Goal: Information Seeking & Learning: Learn about a topic

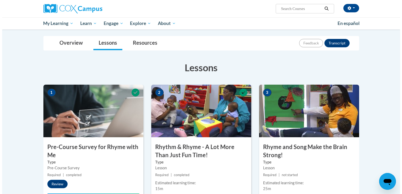
scroll to position [79, 0]
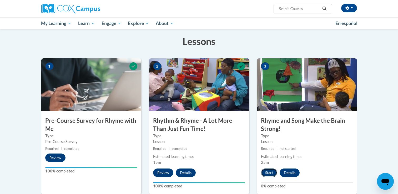
click at [266, 172] on button "Start" at bounding box center [269, 173] width 16 height 8
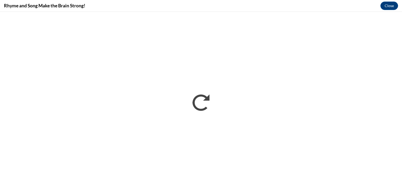
scroll to position [0, 0]
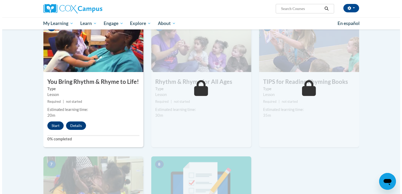
scroll to position [237, 0]
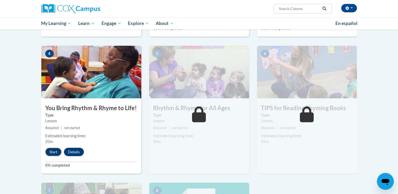
click at [51, 150] on button "Start" at bounding box center [53, 152] width 16 height 8
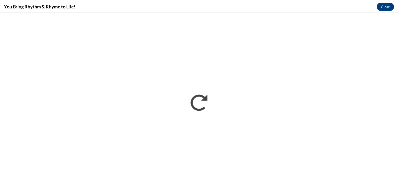
scroll to position [0, 0]
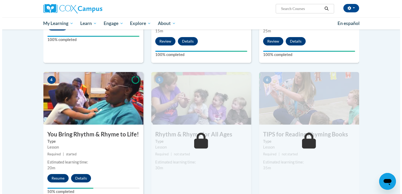
scroll to position [263, 0]
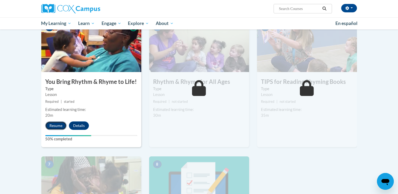
click at [56, 124] on button "Resume" at bounding box center [55, 126] width 21 height 8
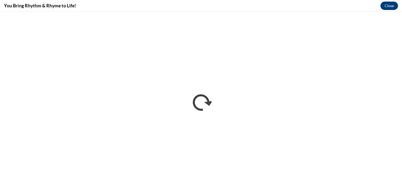
scroll to position [0, 0]
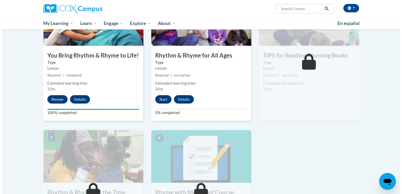
scroll to position [263, 0]
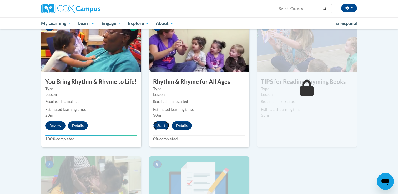
click at [157, 124] on button "Start" at bounding box center [161, 126] width 16 height 8
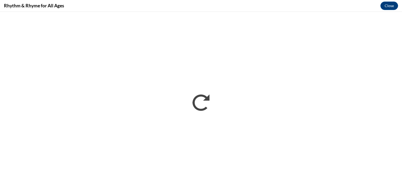
scroll to position [0, 0]
drag, startPoint x: 261, startPoint y: 185, endPoint x: 247, endPoint y: 136, distance: 50.7
click at [254, 170] on iframe "</div></body> </html>" at bounding box center [201, 103] width 402 height 182
click at [237, 100] on iframe "</div></body> </html>" at bounding box center [201, 103] width 402 height 182
drag, startPoint x: 235, startPoint y: 94, endPoint x: 235, endPoint y: 91, distance: 2.9
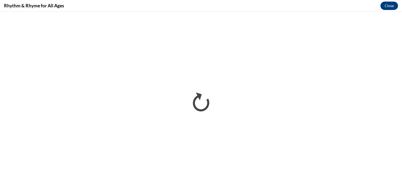
click at [235, 93] on iframe "</div></body> </html>" at bounding box center [201, 103] width 402 height 182
click at [388, 4] on button "Close" at bounding box center [389, 6] width 18 height 8
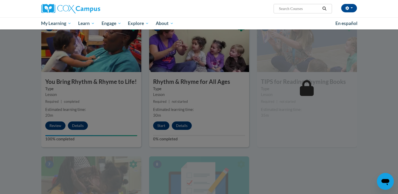
click at [214, 113] on div at bounding box center [199, 97] width 398 height 194
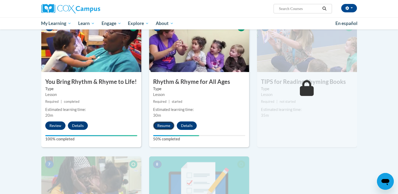
click at [162, 127] on button "Resume" at bounding box center [163, 126] width 21 height 8
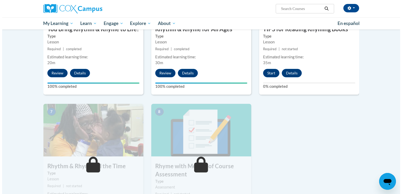
scroll to position [342, 0]
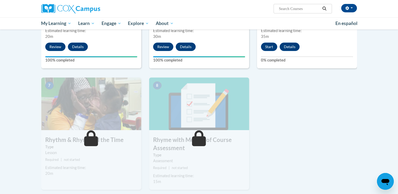
click at [118, 136] on div "7 Rhythm & Rhyme All the Time Type Lesson Required | not started Estimated lear…" at bounding box center [91, 134] width 100 height 112
click at [275, 48] on button "Start" at bounding box center [269, 47] width 16 height 8
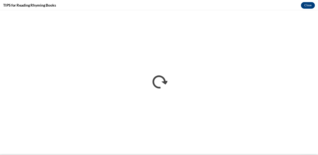
scroll to position [0, 0]
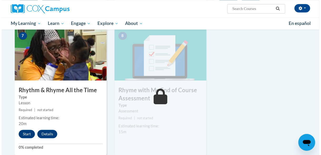
scroll to position [421, 0]
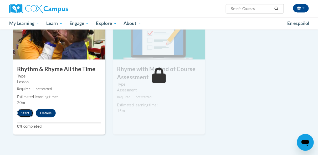
click at [21, 112] on button "Start" at bounding box center [25, 113] width 16 height 8
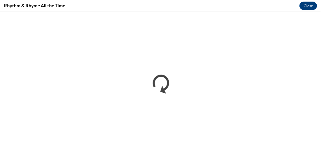
scroll to position [0, 0]
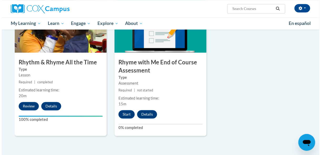
scroll to position [429, 0]
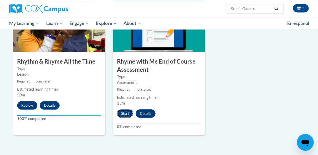
click at [126, 112] on button "Start" at bounding box center [125, 113] width 16 height 8
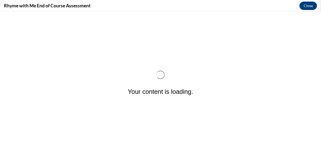
scroll to position [0, 0]
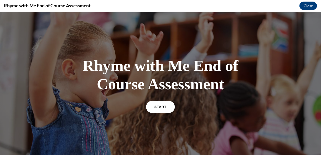
click at [150, 107] on link "START" at bounding box center [160, 106] width 29 height 12
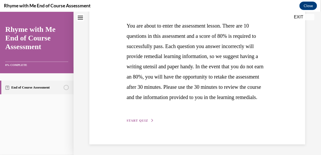
scroll to position [117, 0]
click at [144, 120] on span "START QUIZ" at bounding box center [138, 121] width 22 height 4
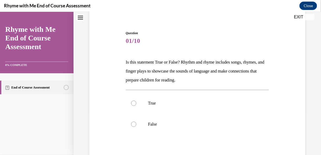
scroll to position [43, 0]
click at [134, 103] on div at bounding box center [133, 102] width 5 height 5
click at [134, 103] on input "True" at bounding box center [133, 102] width 5 height 5
radio input "true"
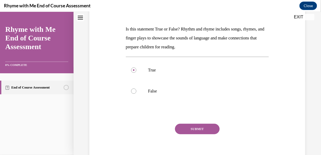
scroll to position [78, 0]
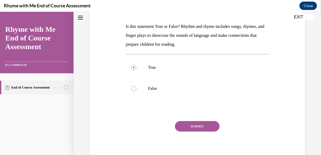
click at [207, 125] on button "SUBMIT" at bounding box center [197, 126] width 45 height 11
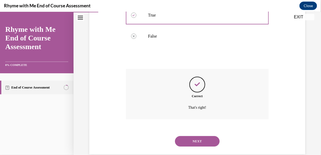
scroll to position [130, 0]
click at [212, 141] on button "NEXT" at bounding box center [197, 142] width 45 height 11
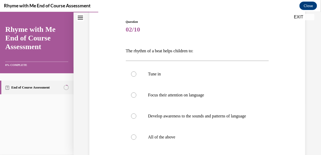
scroll to position [54, 0]
click at [318, 118] on div "Question 02/10 The rhythm of a beat helps children to: Tune in Focus their atte…" at bounding box center [198, 98] width 248 height 249
click at [134, 139] on div at bounding box center [133, 136] width 5 height 5
click at [134, 139] on input "All of the above" at bounding box center [133, 136] width 5 height 5
radio input "true"
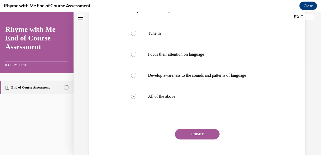
scroll to position [95, 0]
click at [211, 136] on button "SUBMIT" at bounding box center [197, 134] width 45 height 11
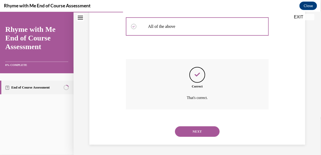
scroll to position [165, 0]
click at [195, 134] on button "NEXT" at bounding box center [197, 131] width 45 height 11
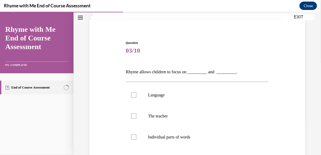
scroll to position [34, 0]
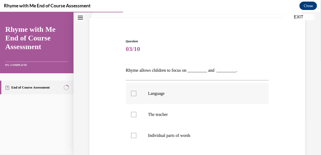
click at [132, 92] on div at bounding box center [133, 93] width 5 height 5
click at [132, 92] on input "Language" at bounding box center [133, 93] width 5 height 5
checkbox input "true"
click at [133, 136] on div at bounding box center [133, 135] width 5 height 5
click at [133, 136] on input "Individual parts of words" at bounding box center [133, 135] width 5 height 5
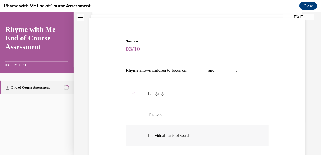
checkbox input "true"
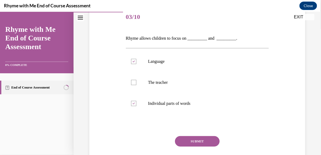
scroll to position [67, 0]
click at [209, 140] on button "SUBMIT" at bounding box center [197, 140] width 45 height 11
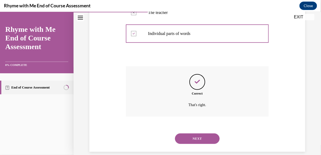
scroll to position [135, 0]
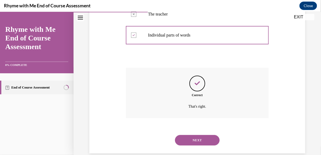
click at [207, 139] on button "NEXT" at bounding box center [197, 140] width 45 height 11
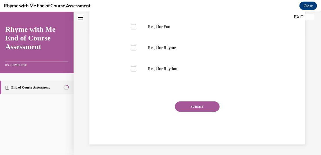
click at [207, 37] on label "Read for Fun" at bounding box center [197, 26] width 143 height 21
click at [137, 29] on input "Read for Fun" at bounding box center [133, 26] width 5 height 5
checkbox input "true"
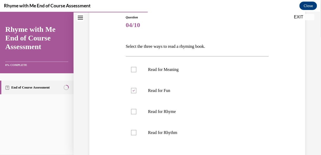
scroll to position [59, 0]
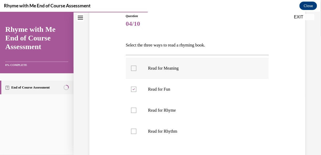
click at [133, 69] on div at bounding box center [133, 68] width 5 height 5
click at [133, 69] on input "Read for Meaning" at bounding box center [133, 68] width 5 height 5
checkbox input "true"
click at [133, 90] on div at bounding box center [133, 89] width 5 height 5
click at [133, 90] on input "Read for Fun" at bounding box center [133, 89] width 5 height 5
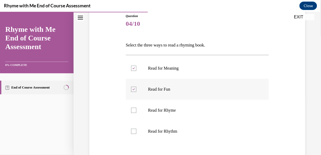
checkbox input "false"
click at [132, 108] on div at bounding box center [133, 110] width 5 height 5
click at [132, 108] on input "Read for Rhyme" at bounding box center [133, 110] width 5 height 5
checkbox input "true"
click at [132, 131] on div at bounding box center [133, 131] width 5 height 5
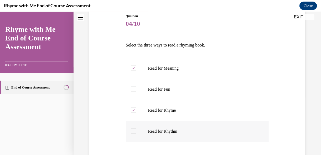
click at [132, 131] on input "Read for Rhythm" at bounding box center [133, 131] width 5 height 5
checkbox input "true"
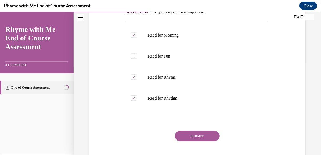
scroll to position [97, 0]
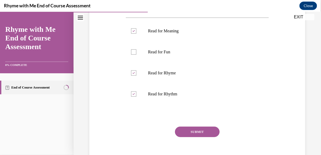
click at [204, 130] on button "SUBMIT" at bounding box center [197, 132] width 45 height 11
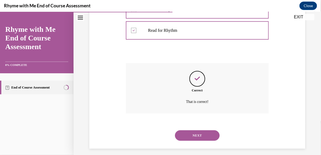
scroll to position [161, 0]
click at [209, 136] on button "NEXT" at bounding box center [197, 135] width 45 height 11
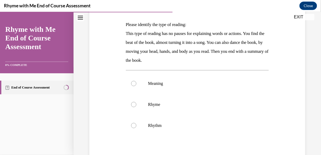
scroll to position [79, 0]
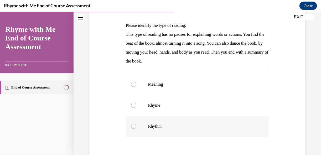
click at [134, 126] on div at bounding box center [133, 126] width 5 height 5
click at [134, 126] on input "Rhythm" at bounding box center [133, 126] width 5 height 5
radio input "true"
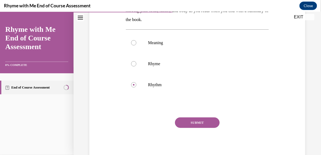
click at [207, 122] on button "SUBMIT" at bounding box center [197, 122] width 45 height 11
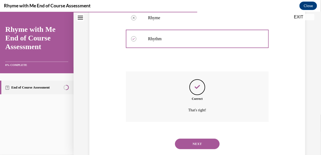
scroll to position [177, 0]
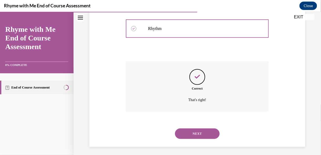
click at [210, 133] on button "NEXT" at bounding box center [197, 133] width 45 height 11
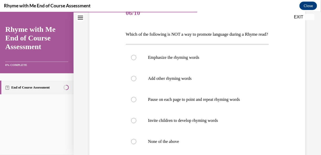
scroll to position [75, 0]
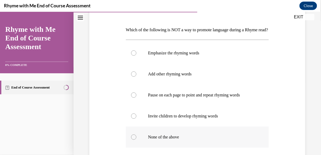
click at [133, 140] on div at bounding box center [133, 136] width 5 height 5
click at [133, 140] on input "None of the above" at bounding box center [133, 136] width 5 height 5
radio input "true"
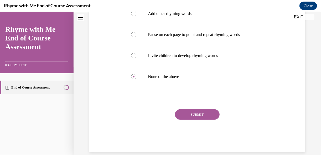
scroll to position [136, 0]
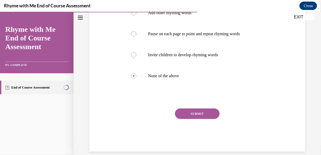
click at [210, 119] on button "SUBMIT" at bounding box center [197, 113] width 45 height 11
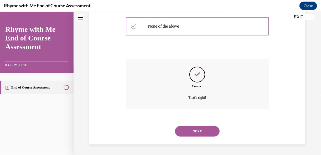
scroll to position [194, 0]
click at [212, 128] on button "NEXT" at bounding box center [197, 131] width 45 height 11
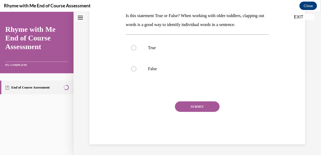
scroll to position [16, 0]
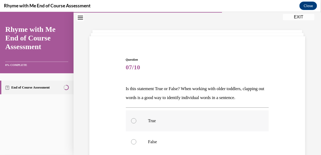
click at [133, 123] on div at bounding box center [133, 120] width 5 height 5
click at [133, 123] on input "True" at bounding box center [133, 120] width 5 height 5
radio input "true"
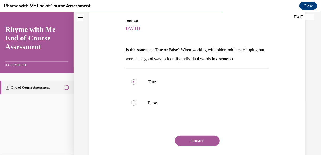
scroll to position [55, 0]
click at [214, 145] on button "SUBMIT" at bounding box center [197, 140] width 45 height 11
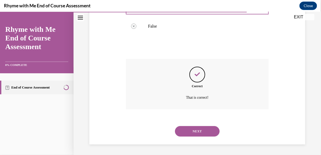
scroll to position [140, 0]
click at [204, 130] on button "NEXT" at bounding box center [197, 131] width 45 height 11
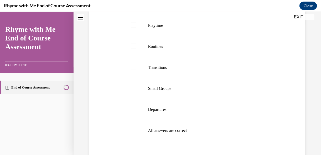
scroll to position [134, 0]
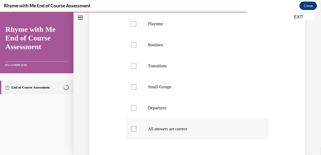
click at [135, 127] on div at bounding box center [133, 128] width 5 height 5
click at [135, 127] on input "All answers are correct" at bounding box center [133, 128] width 5 height 5
checkbox input "true"
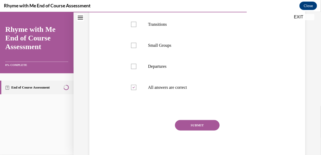
scroll to position [176, 0]
click at [209, 126] on button "SUBMIT" at bounding box center [197, 125] width 45 height 11
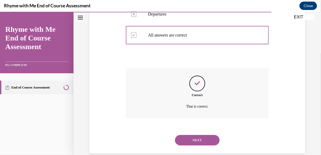
scroll to position [237, 0]
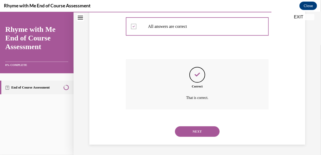
click at [208, 130] on button "NEXT" at bounding box center [197, 131] width 45 height 11
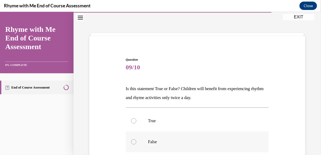
click at [132, 142] on div at bounding box center [133, 141] width 5 height 5
click at [132, 142] on input "False" at bounding box center [133, 141] width 5 height 5
radio input "true"
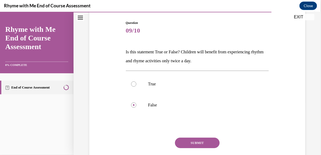
scroll to position [64, 0]
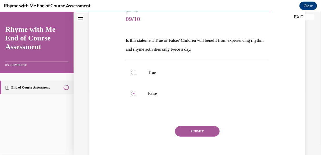
click at [213, 128] on button "SUBMIT" at bounding box center [197, 131] width 45 height 11
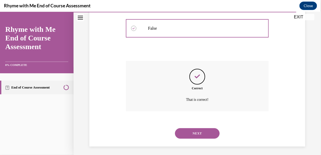
scroll to position [131, 0]
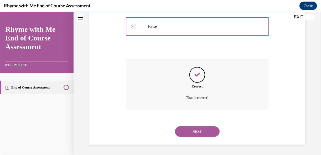
click at [203, 128] on button "NEXT" at bounding box center [197, 131] width 45 height 11
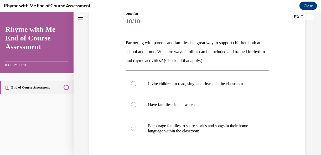
scroll to position [62, 0]
click at [133, 128] on div at bounding box center [133, 128] width 5 height 5
click at [133, 128] on input "Encourage families to share stories and songs in their home language within the…" at bounding box center [133, 128] width 5 height 5
radio input "true"
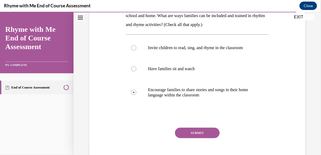
scroll to position [108, 0]
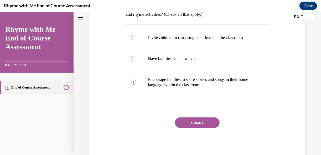
click at [203, 123] on button "SUBMIT" at bounding box center [197, 122] width 45 height 11
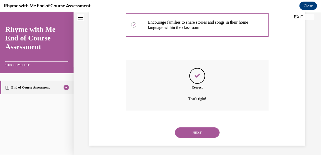
scroll to position [166, 0]
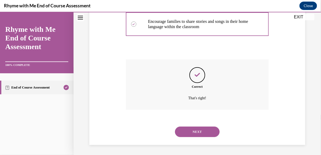
click at [211, 129] on button "NEXT" at bounding box center [197, 132] width 45 height 11
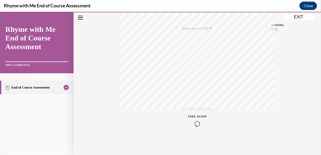
scroll to position [126, 0]
click at [296, 14] on button "EXIT" at bounding box center [299, 17] width 32 height 6
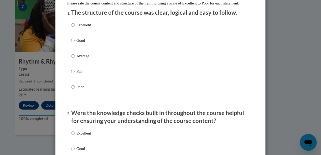
scroll to position [62, 0]
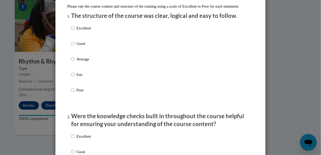
click at [74, 49] on label "Good" at bounding box center [81, 48] width 20 height 14
click at [74, 47] on input "Good" at bounding box center [72, 44] width 3 height 6
radio input "true"
click at [71, 139] on input "Excellent" at bounding box center [72, 137] width 3 height 6
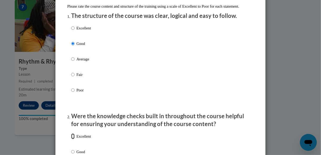
radio input "true"
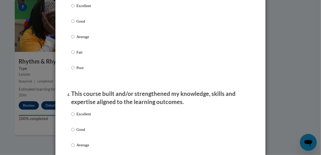
scroll to position [294, 0]
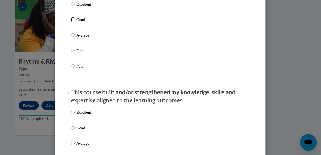
click at [71, 23] on input "Good" at bounding box center [72, 20] width 3 height 6
radio input "true"
click at [71, 131] on input "Good" at bounding box center [72, 128] width 3 height 6
radio input "true"
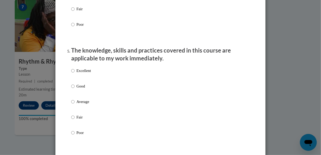
scroll to position [452, 0]
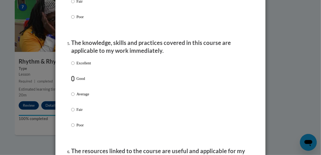
click at [71, 82] on input "Good" at bounding box center [72, 79] width 3 height 6
radio input "true"
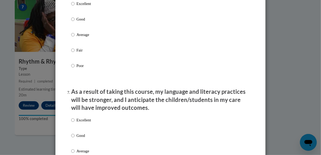
scroll to position [636, 0]
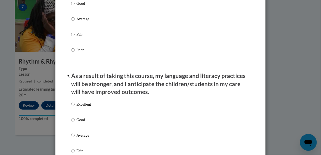
click at [71, 6] on input "Good" at bounding box center [72, 4] width 3 height 6
radio input "true"
click at [71, 123] on input "Good" at bounding box center [72, 120] width 3 height 6
radio input "true"
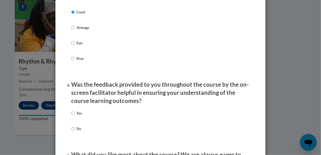
scroll to position [765, 0]
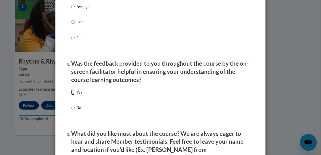
click at [73, 95] on input "Yes" at bounding box center [72, 92] width 3 height 6
radio input "true"
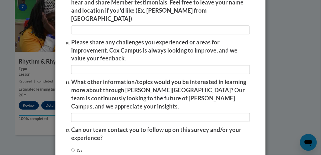
scroll to position [924, 0]
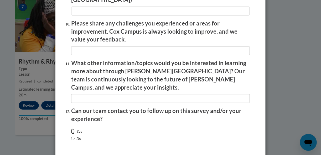
click at [71, 129] on input "Yes" at bounding box center [72, 132] width 3 height 6
radio input "true"
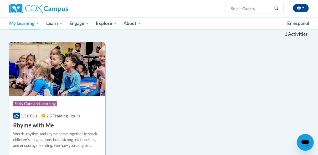
scroll to position [126, 0]
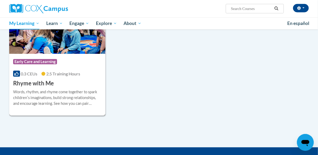
click at [37, 59] on span "Early Care and Learning" at bounding box center [35, 61] width 44 height 5
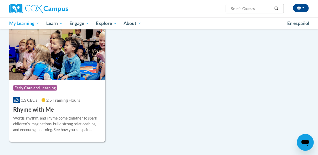
scroll to position [79, 0]
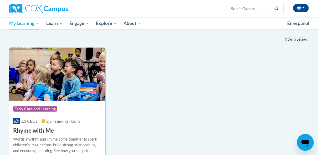
click at [53, 108] on span "Early Care and Learning" at bounding box center [35, 109] width 44 height 5
